Goal: Check status

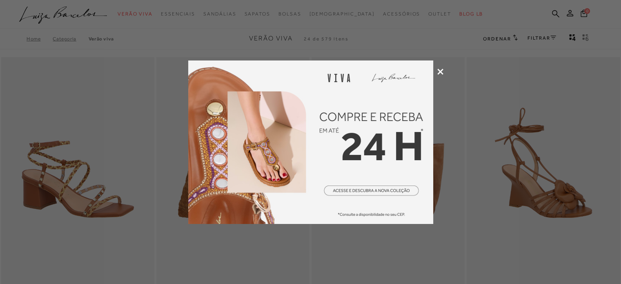
click at [442, 73] on icon at bounding box center [440, 72] width 6 height 6
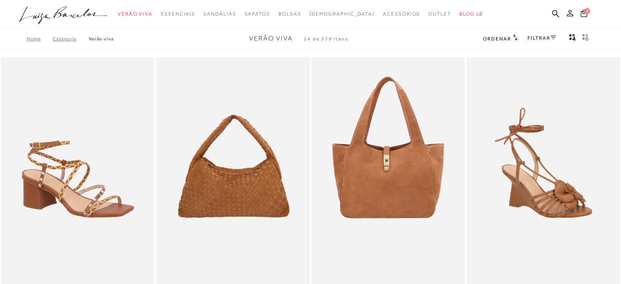
click at [570, 14] on icon at bounding box center [570, 13] width 7 height 7
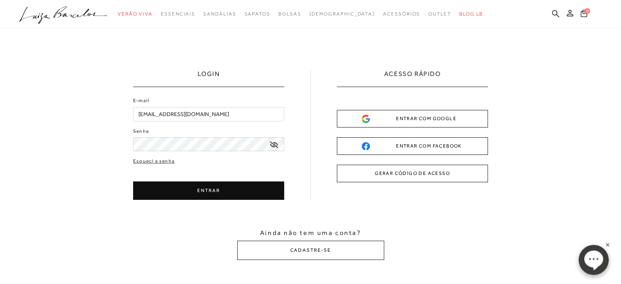
click at [239, 189] on button "ENTRAR" at bounding box center [208, 190] width 151 height 18
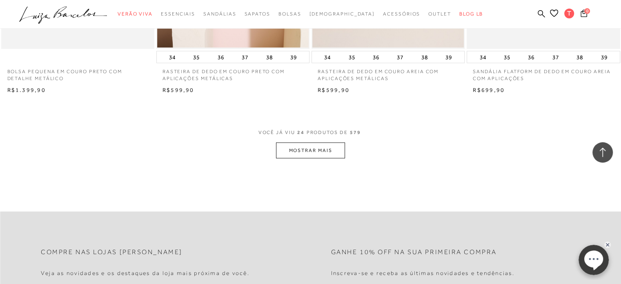
scroll to position [1675, 0]
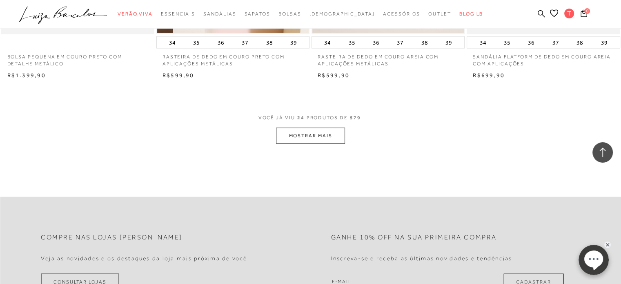
click at [595, 261] on ellipse at bounding box center [593, 258] width 19 height 17
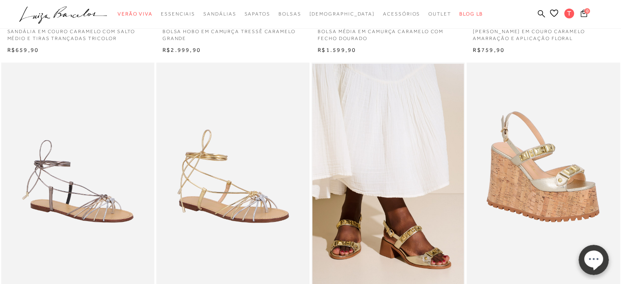
scroll to position [0, 0]
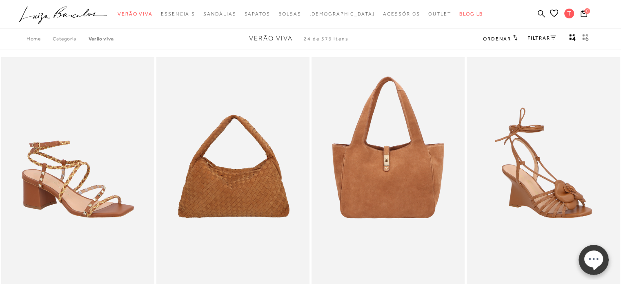
click at [406, 34] on div "Home Categoria Verão Viva Verão Viva 24 de 579 itens Ordenar Ordenar por Padrão…" at bounding box center [310, 38] width 621 height 21
click at [572, 54] on link "Meus Pedidos" at bounding box center [568, 54] width 65 height 15
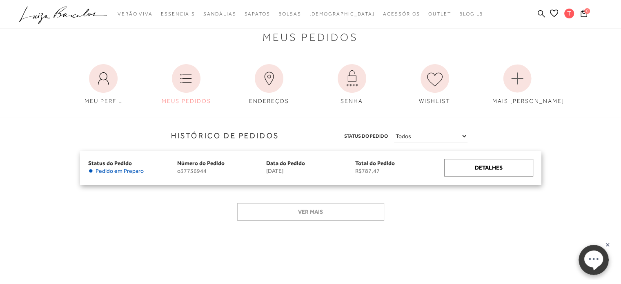
scroll to position [41, 0]
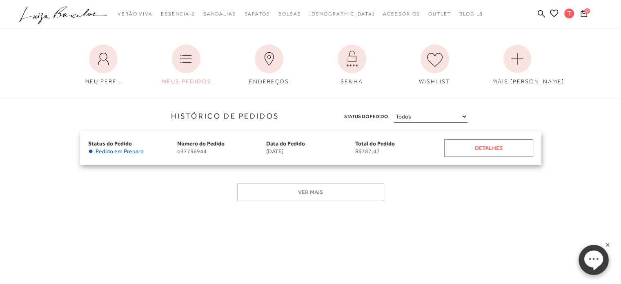
click at [490, 151] on div "Detalhes" at bounding box center [488, 148] width 89 height 18
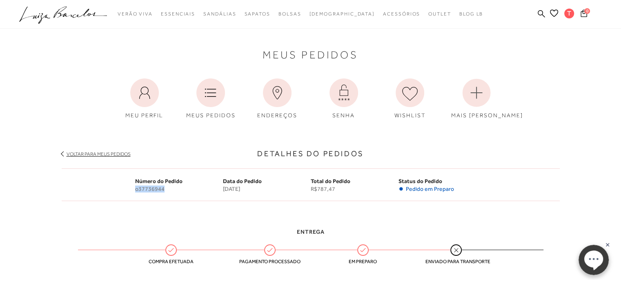
drag, startPoint x: 131, startPoint y: 187, endPoint x: 172, endPoint y: 190, distance: 40.9
click at [172, 190] on div "Número do Pedido o37736944 Data do Pedido [DATE] Total do Pedido R$787,47 Statu…" at bounding box center [311, 184] width 498 height 33
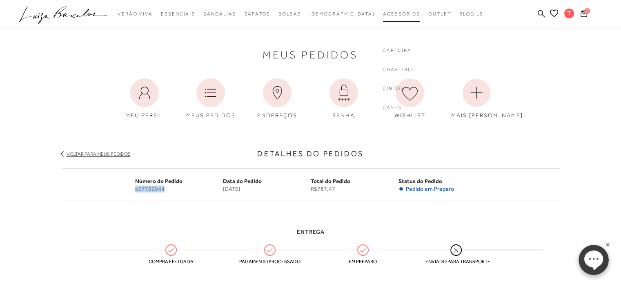
copy span "o37736944"
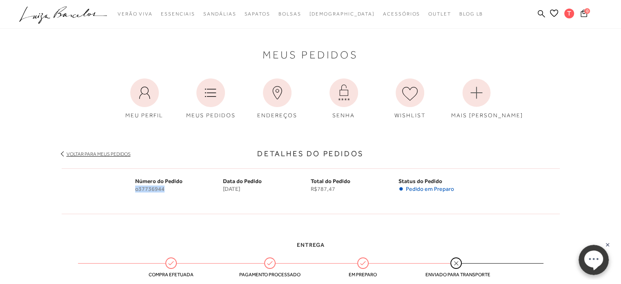
click at [593, 265] on ellipse at bounding box center [593, 258] width 19 height 17
